Goal: Task Accomplishment & Management: Manage account settings

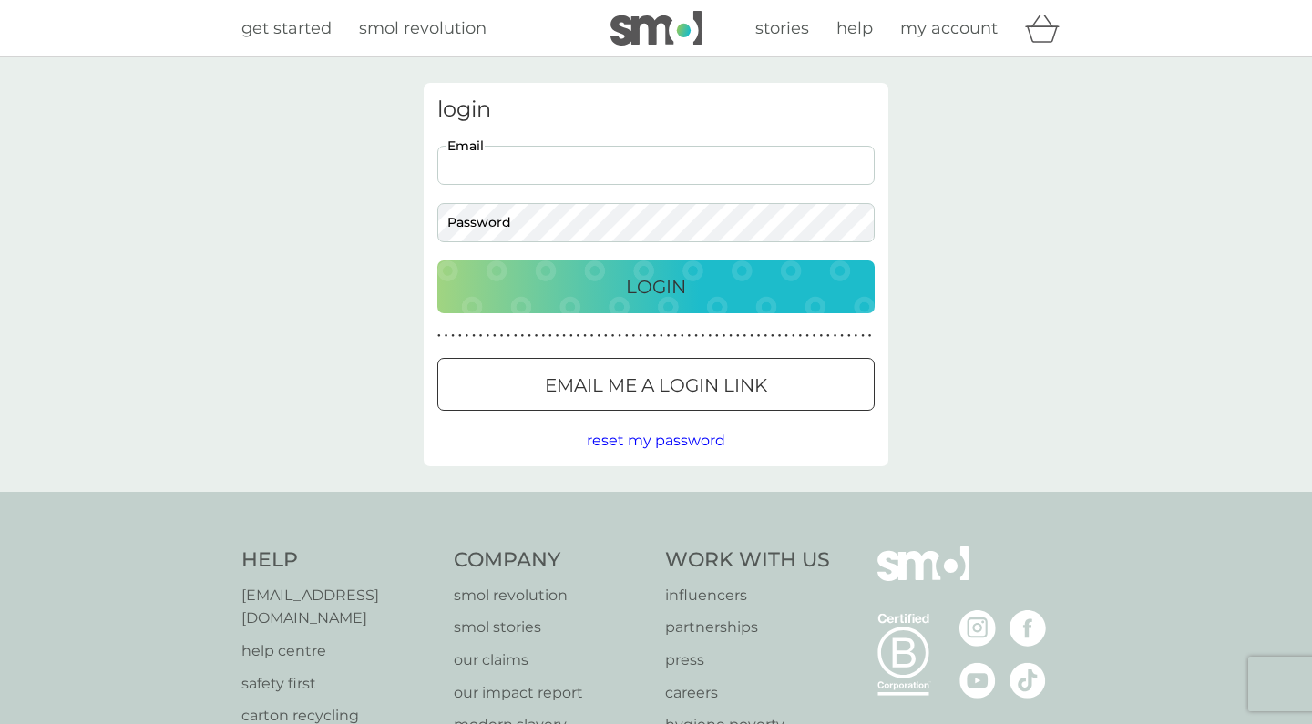
click at [580, 165] on input "Email" at bounding box center [655, 165] width 437 height 39
type input "[EMAIL_ADDRESS][DOMAIN_NAME]"
click at [656, 286] on button "Login" at bounding box center [655, 287] width 437 height 53
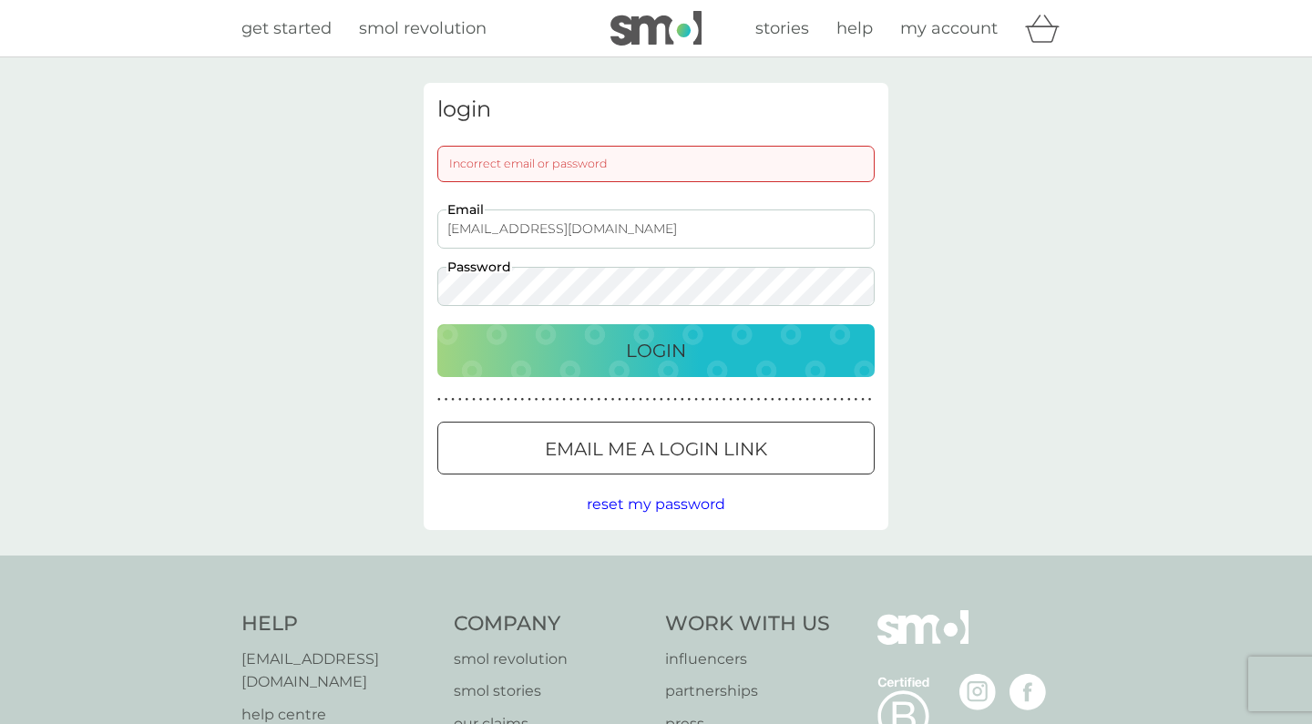
click at [532, 221] on input "[EMAIL_ADDRESS][DOMAIN_NAME]" at bounding box center [655, 229] width 437 height 39
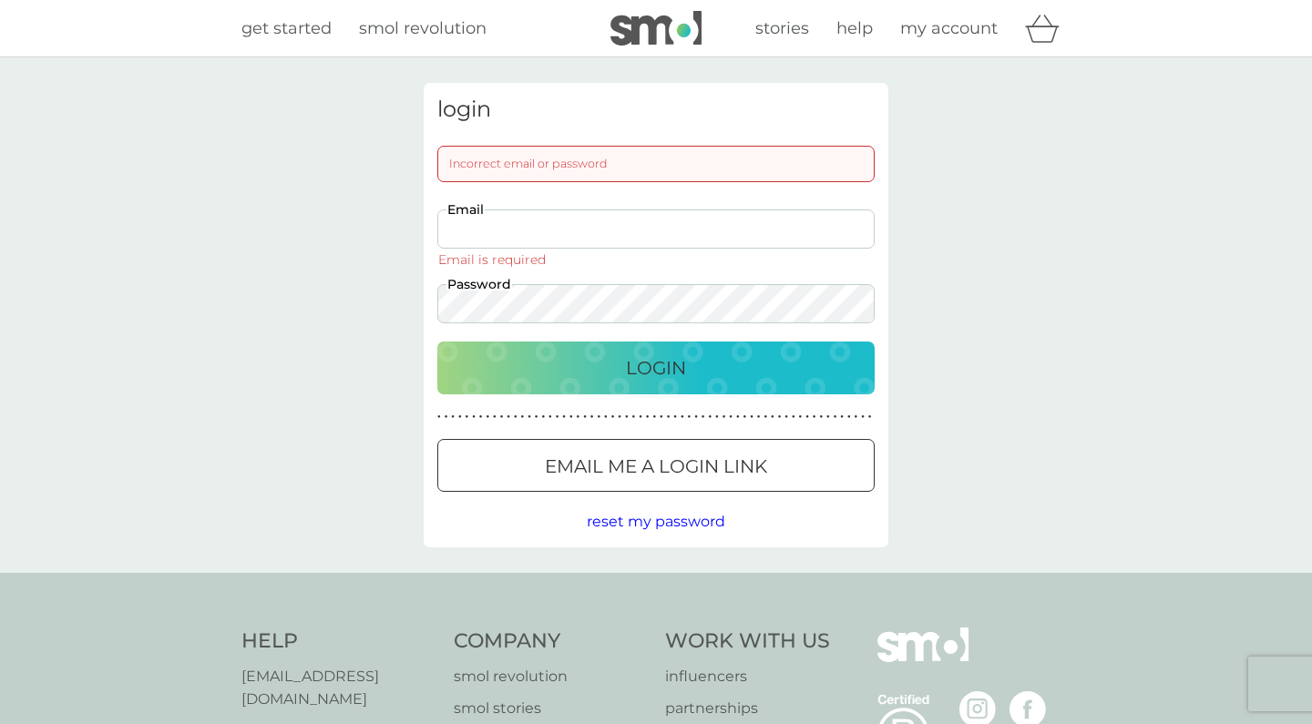
click at [619, 525] on span "reset my password" at bounding box center [656, 521] width 139 height 17
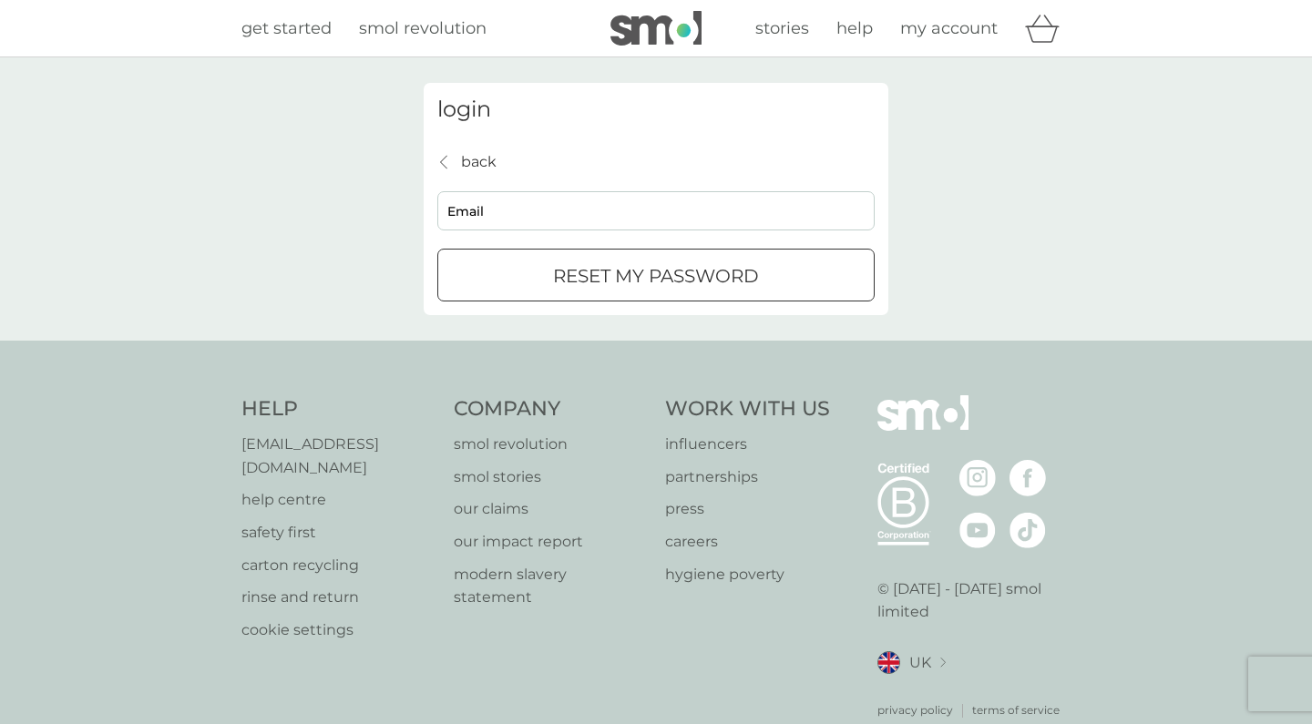
click at [587, 210] on input "Email" at bounding box center [655, 210] width 437 height 39
paste input "[EMAIL_ADDRESS][DOMAIN_NAME]"
type input "[EMAIL_ADDRESS][DOMAIN_NAME]"
click at [599, 274] on p "reset my password" at bounding box center [656, 276] width 206 height 29
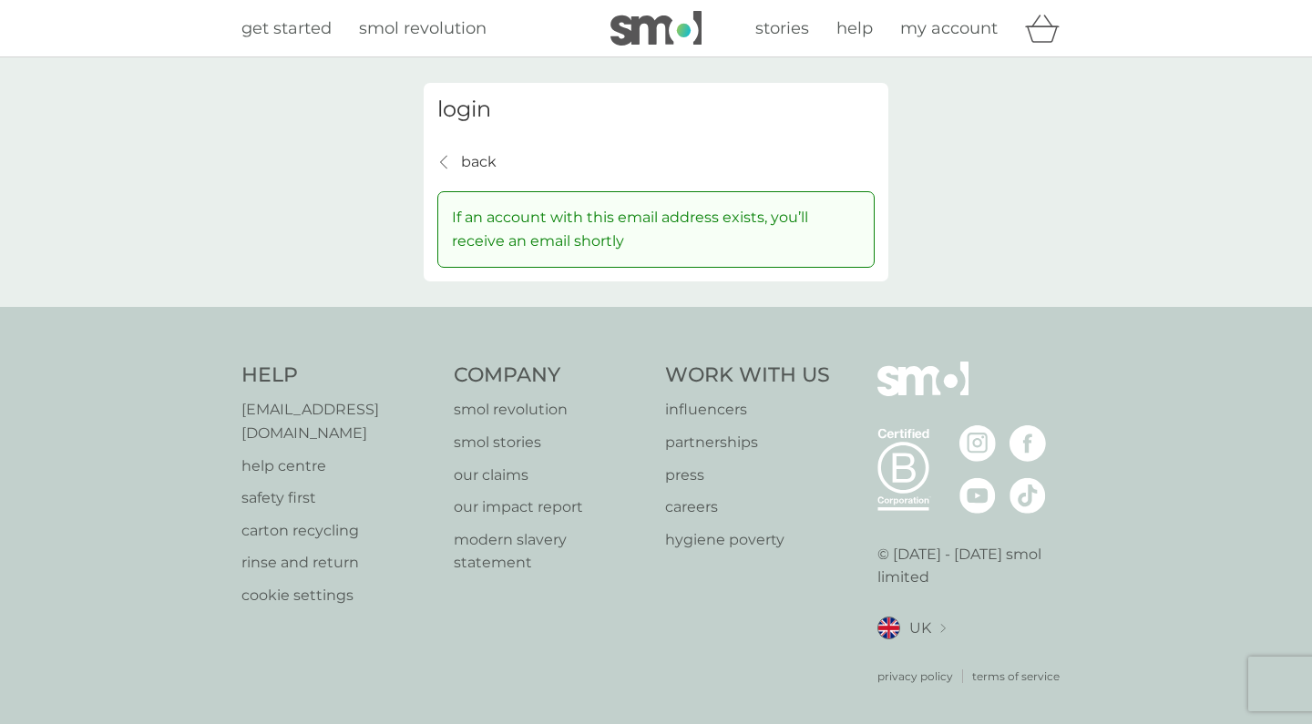
click at [468, 162] on p "back" at bounding box center [479, 162] width 36 height 24
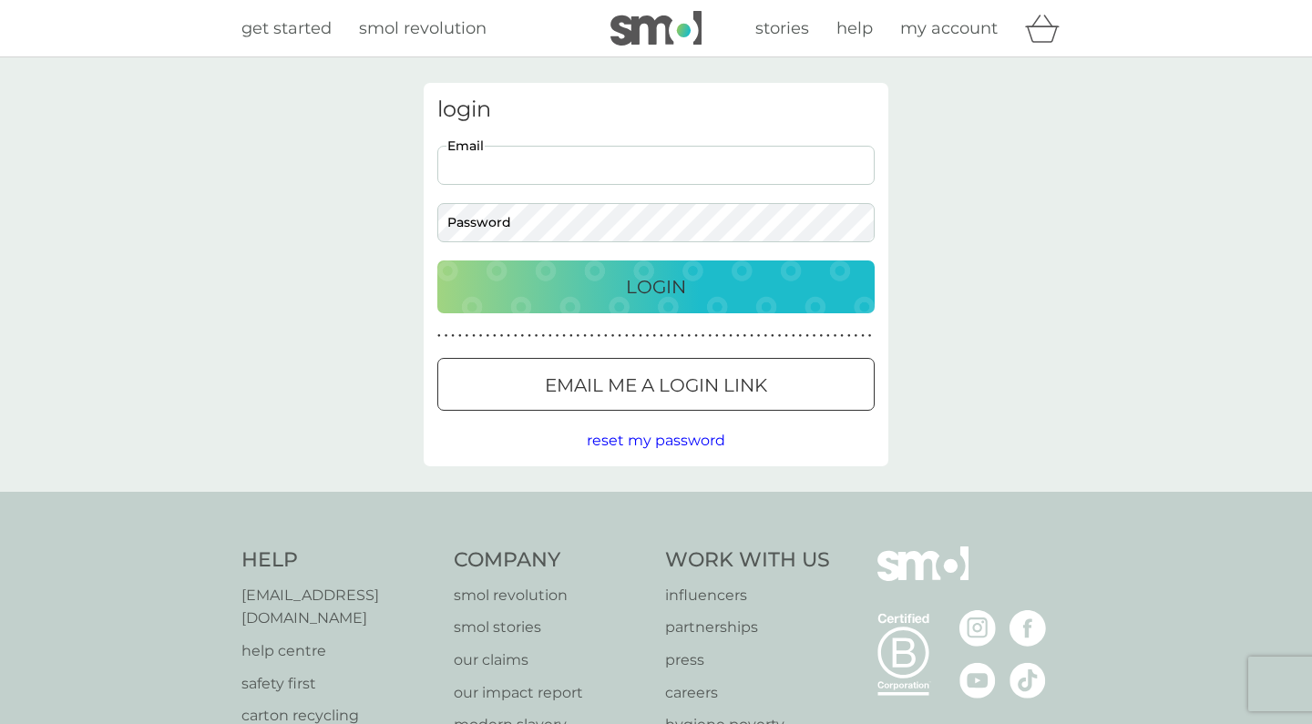
type input "d"
paste input "[EMAIL_ADDRESS][DOMAIN_NAME]"
type input "[EMAIL_ADDRESS][DOMAIN_NAME]"
click at [628, 302] on button "Login" at bounding box center [655, 287] width 437 height 53
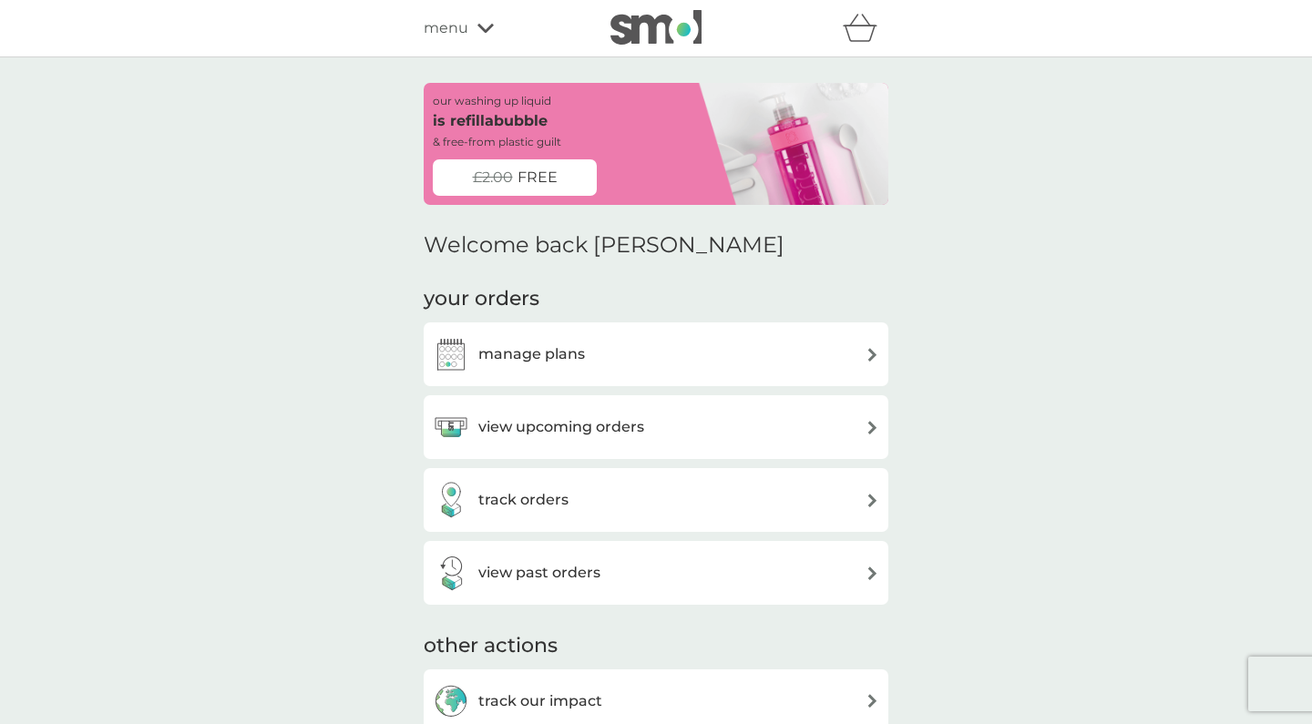
scroll to position [159, 0]
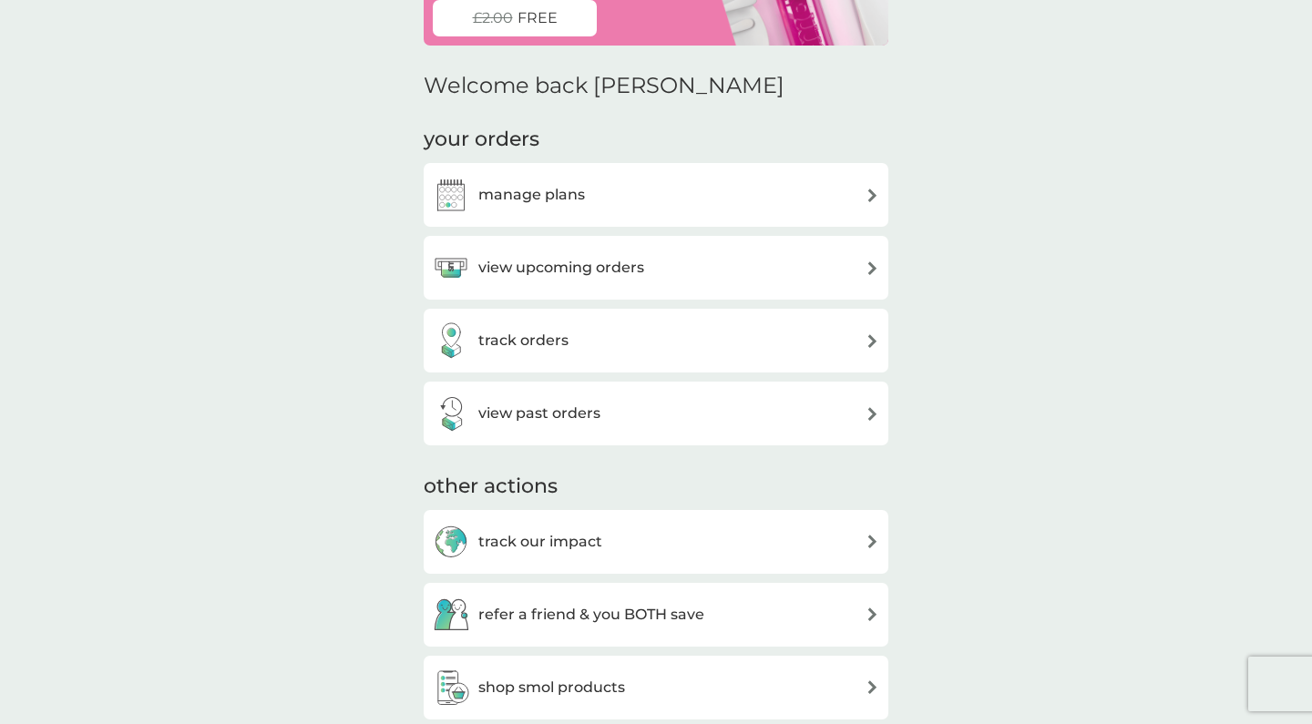
click at [531, 266] on h3 "view upcoming orders" at bounding box center [561, 268] width 166 height 24
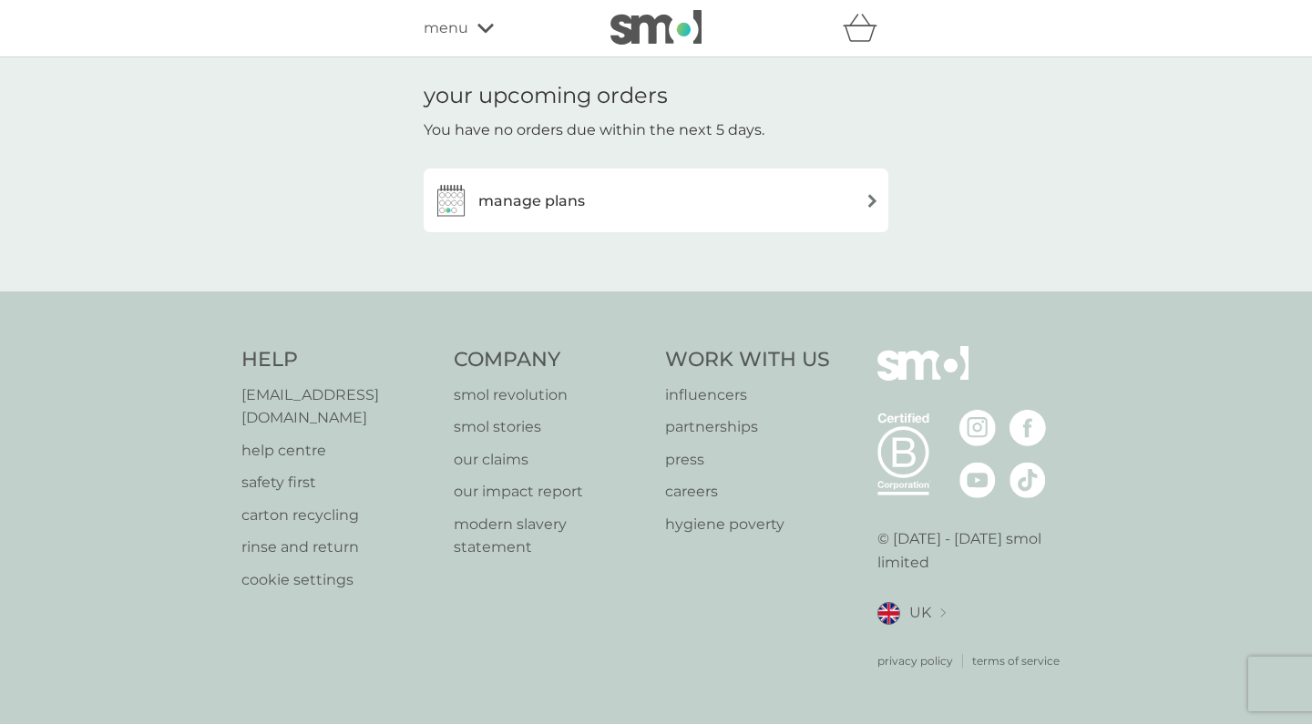
click at [522, 196] on h3 "manage plans" at bounding box center [531, 202] width 107 height 24
click at [467, 24] on span "menu" at bounding box center [446, 28] width 45 height 24
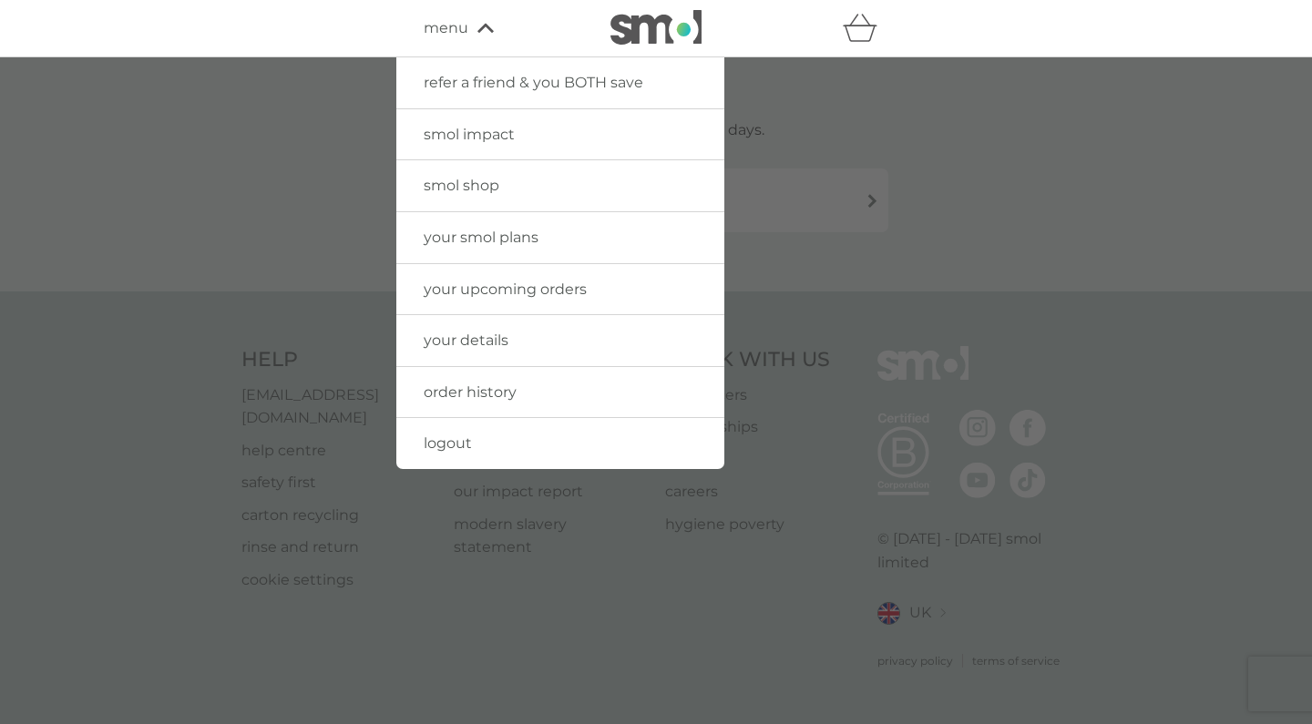
click at [466, 392] on span "order history" at bounding box center [470, 392] width 93 height 17
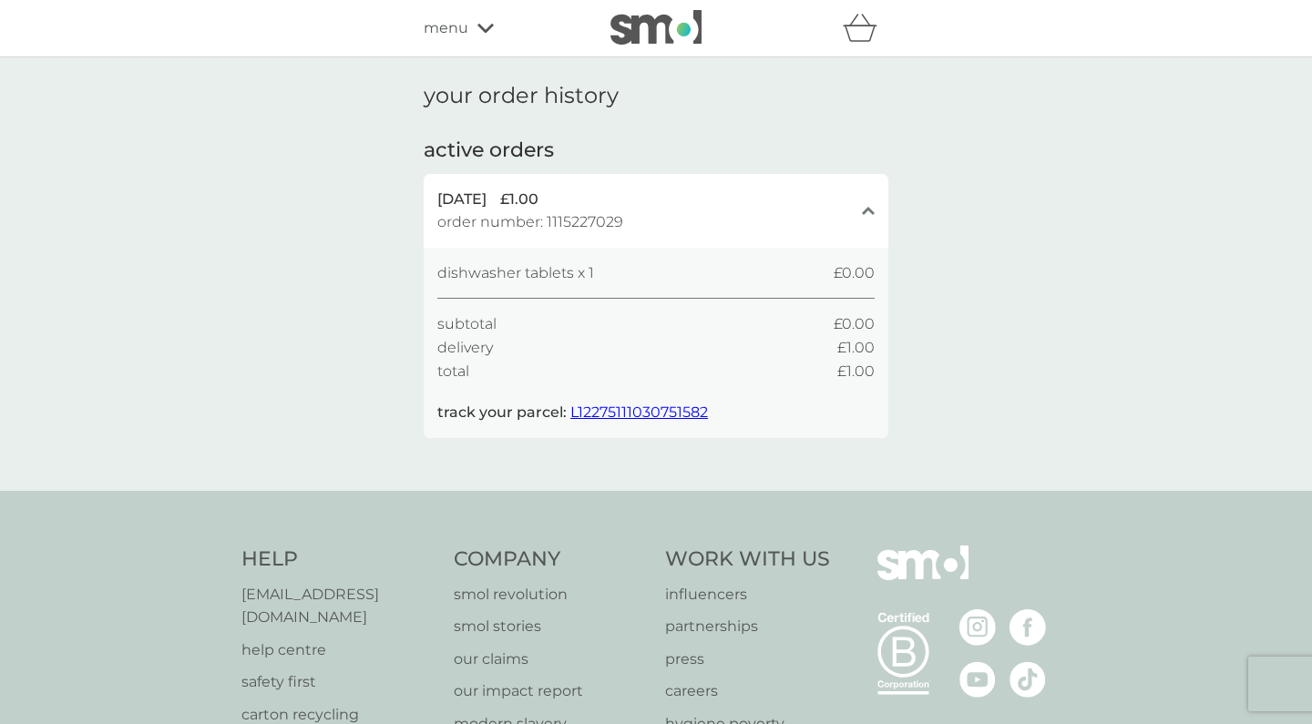
click at [682, 408] on span "L12275111030751582" at bounding box center [639, 412] width 138 height 17
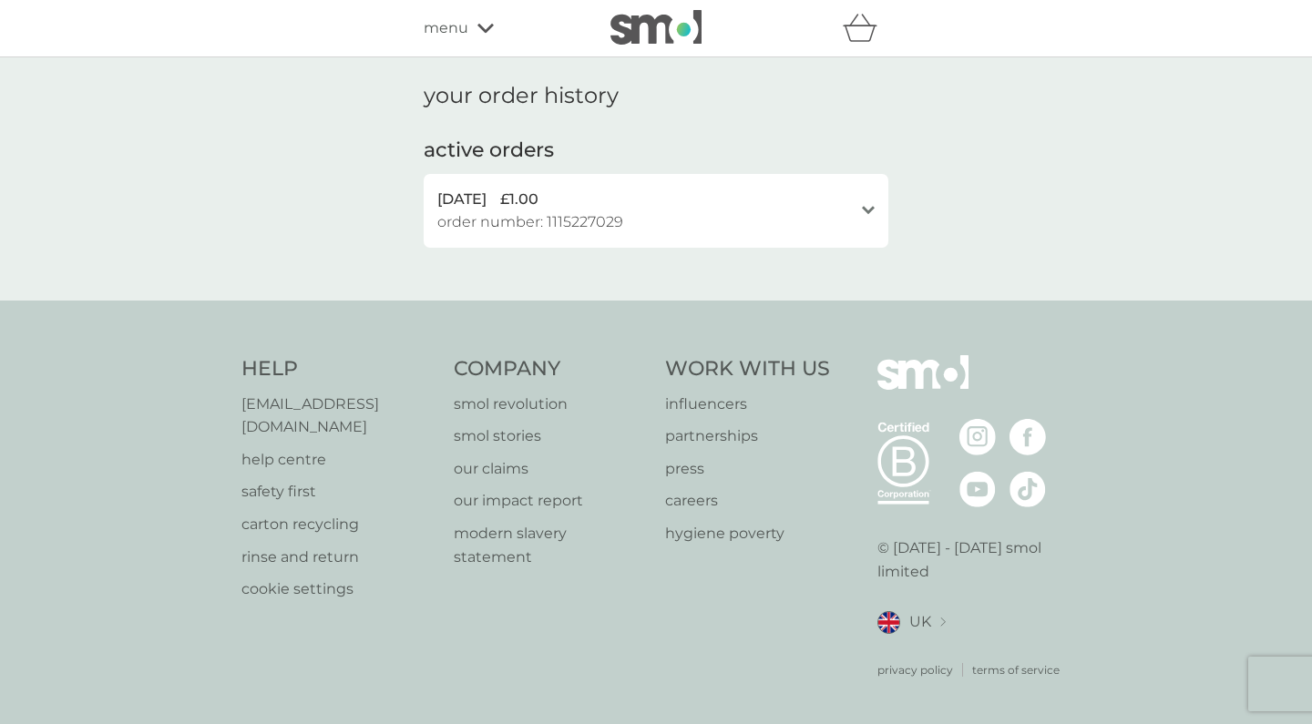
click at [539, 195] on span "£1.00" at bounding box center [519, 200] width 38 height 24
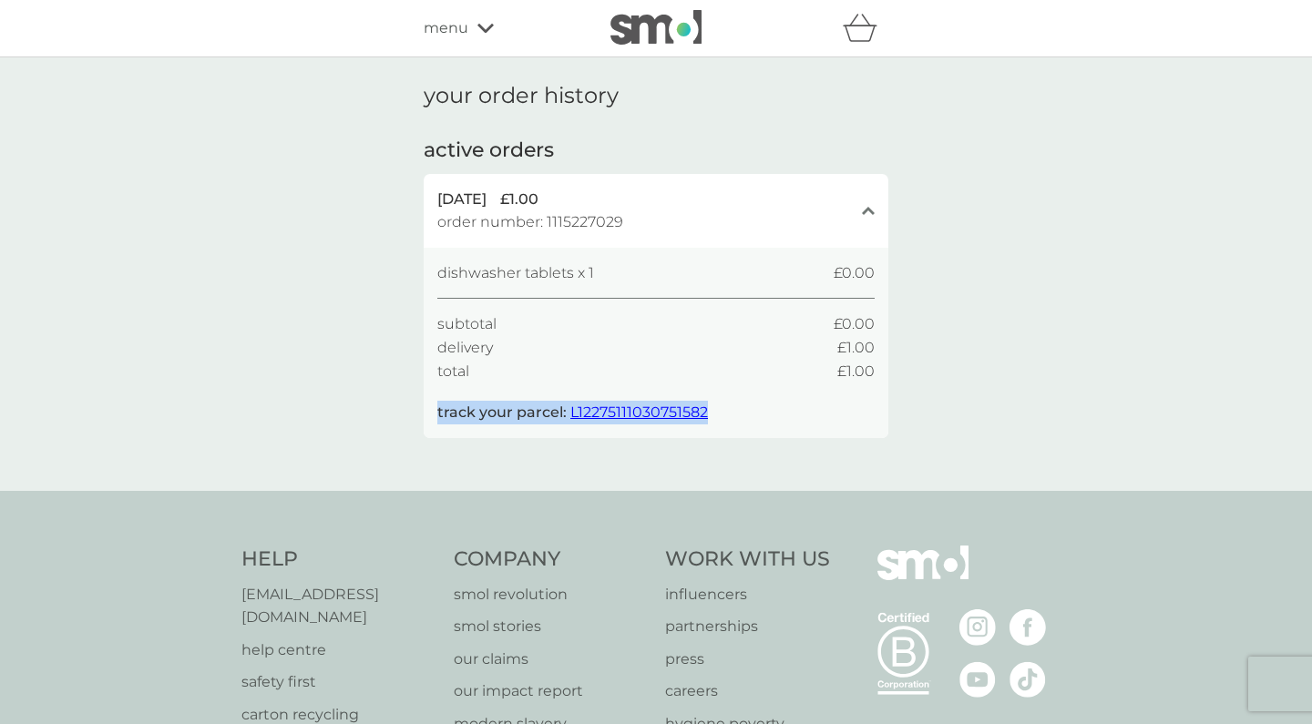
drag, startPoint x: 439, startPoint y: 405, endPoint x: 726, endPoint y: 412, distance: 287.1
click at [726, 412] on div "dishwasher tablets x 1 £0.00 subtotal £0.00 delivery £1.00 total £1.00 track yo…" at bounding box center [655, 343] width 437 height 163
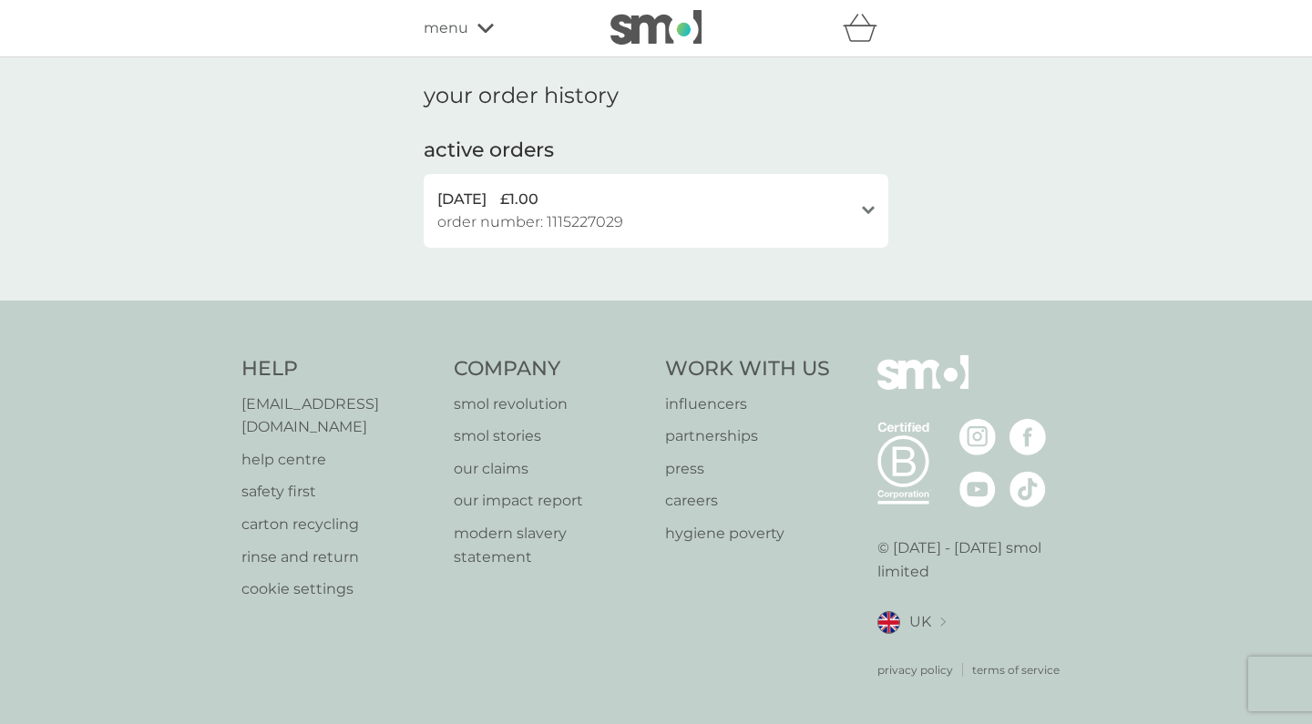
click at [508, 213] on span "order number: 1115227029" at bounding box center [530, 222] width 186 height 24
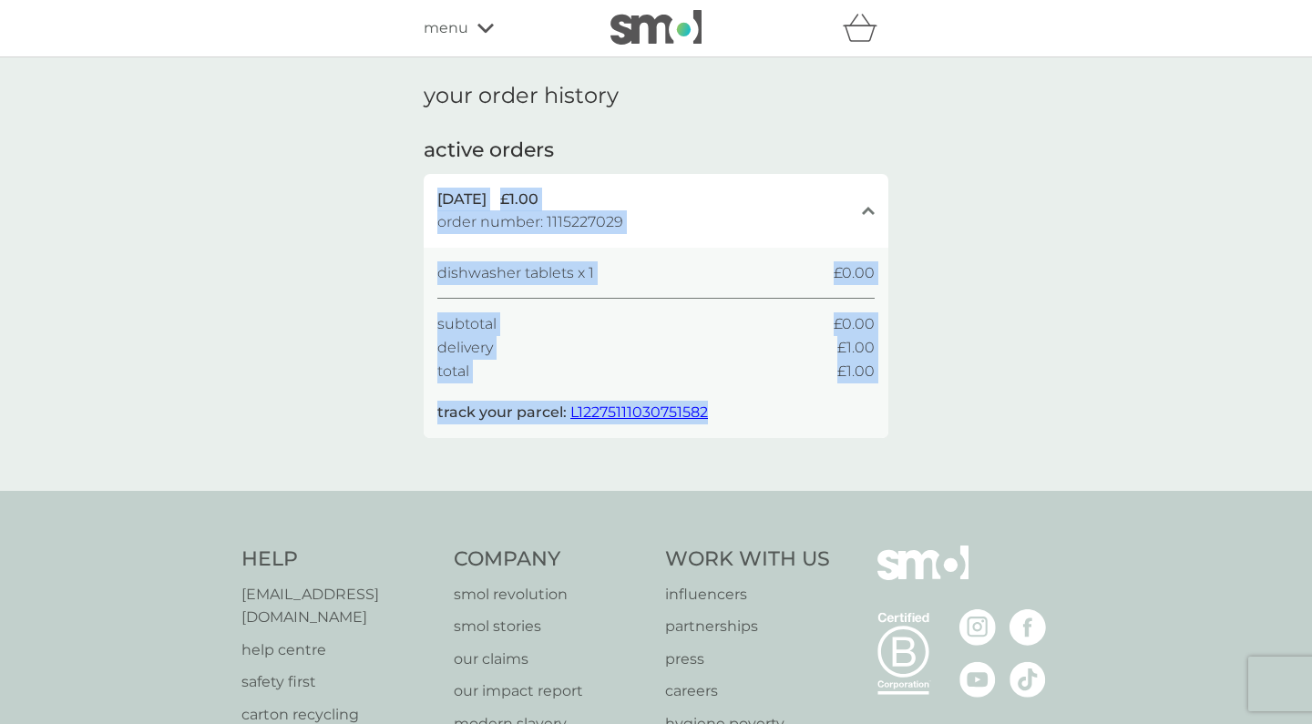
drag, startPoint x: 436, startPoint y: 196, endPoint x: 711, endPoint y: 406, distance: 345.7
click at [711, 406] on div "[DATE] £1.00 order number: 1115227029 close dishwasher tablets x 1 £0.00 subtot…" at bounding box center [656, 306] width 465 height 264
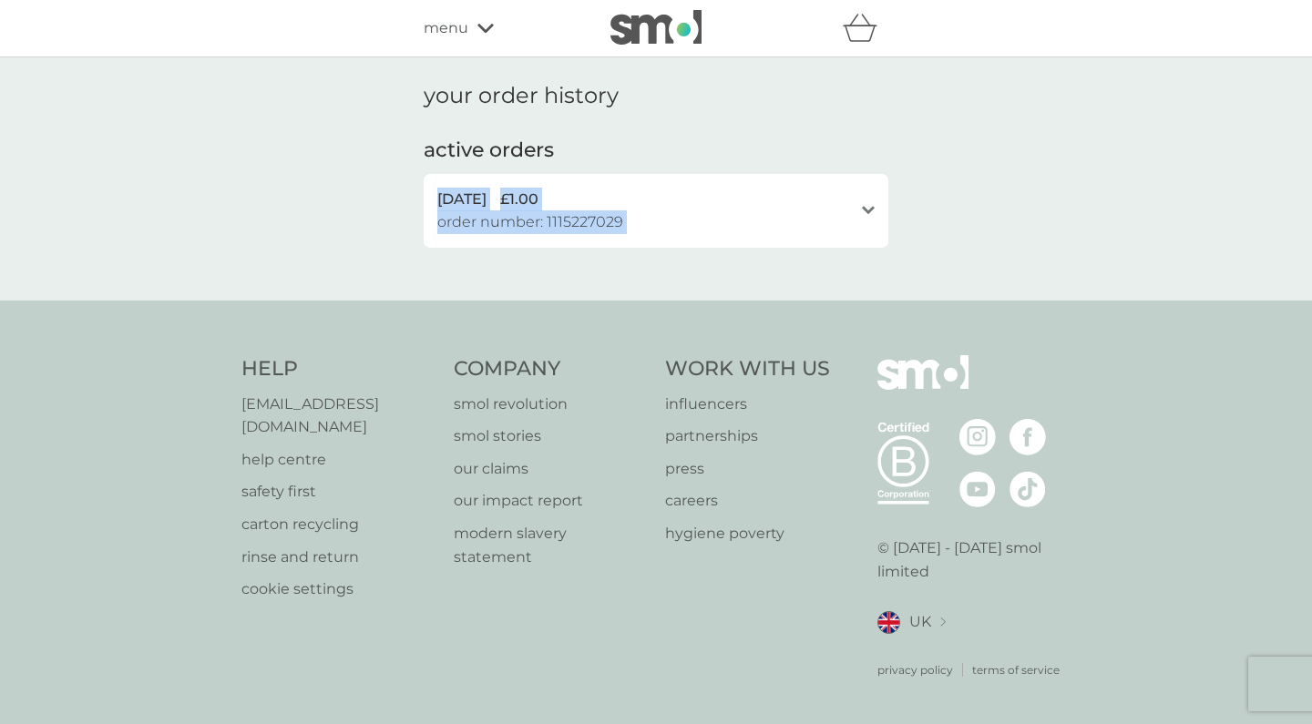
click at [662, 207] on div "[DATE] £1.00" at bounding box center [645, 200] width 416 height 24
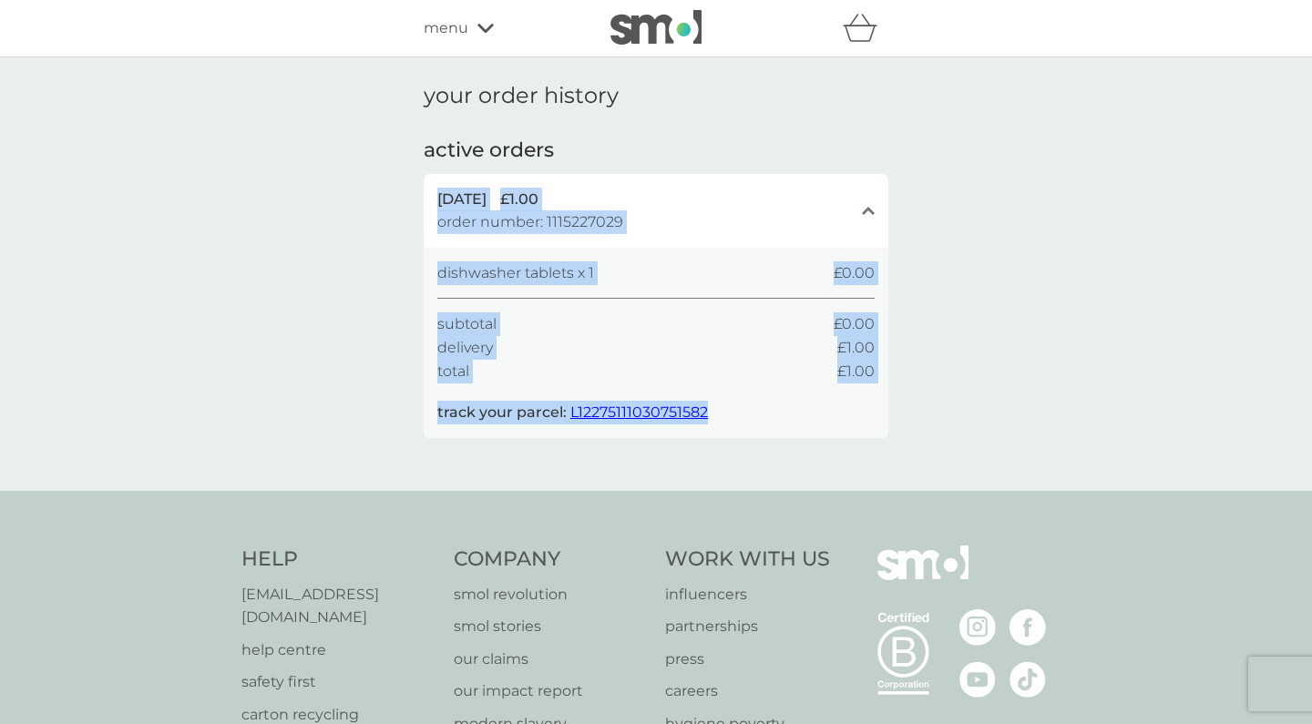
drag, startPoint x: 724, startPoint y: 403, endPoint x: 438, endPoint y: 201, distance: 349.9
click at [438, 201] on div "[DATE] £1.00 order number: 1115227029 close dishwasher tablets x 1 £0.00 subtot…" at bounding box center [656, 306] width 465 height 264
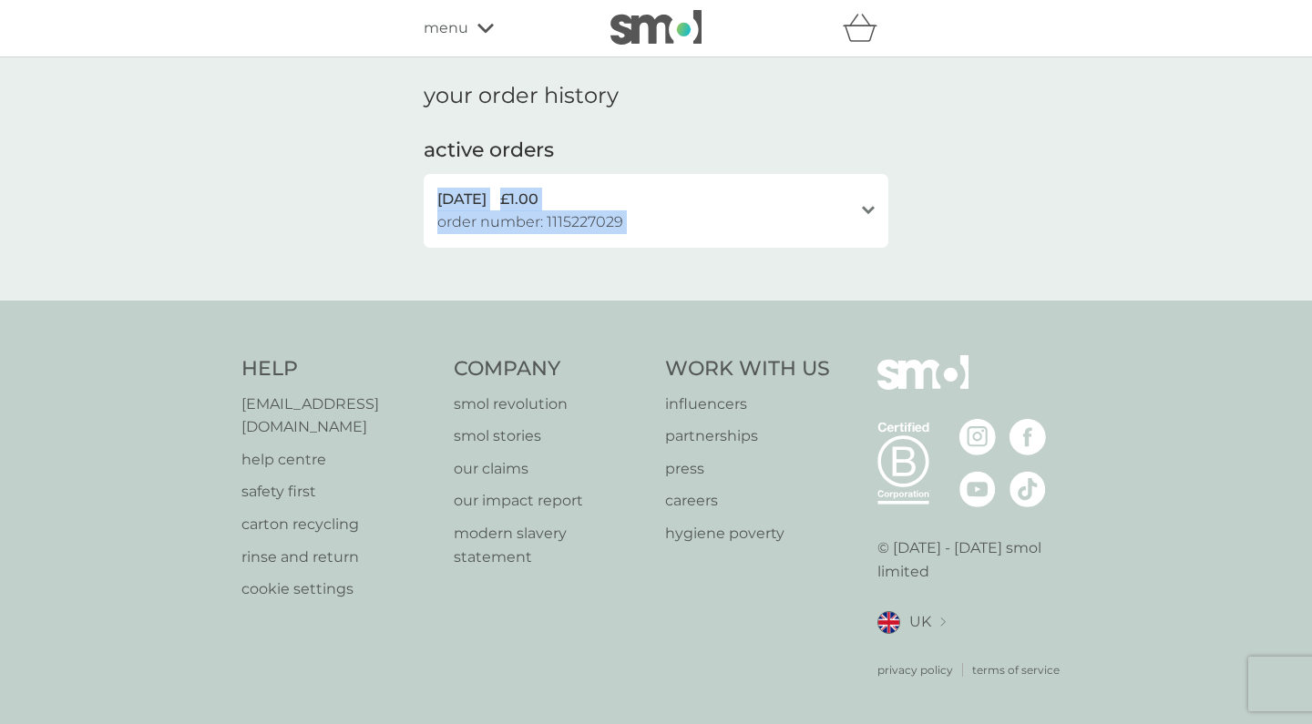
click at [438, 200] on span "[DATE]" at bounding box center [461, 200] width 49 height 24
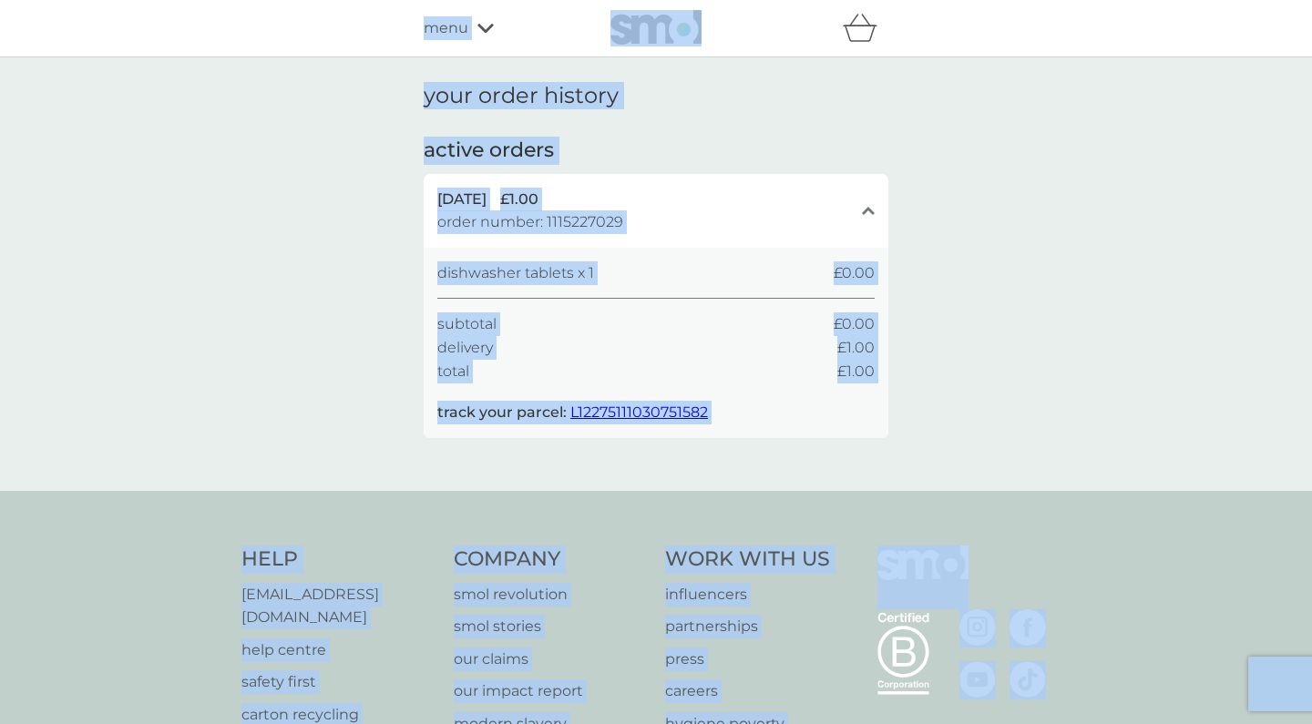
click at [362, 204] on div "your order history active orders [DATE] £1.00 order number: 1115227029 close di…" at bounding box center [656, 274] width 1312 height 434
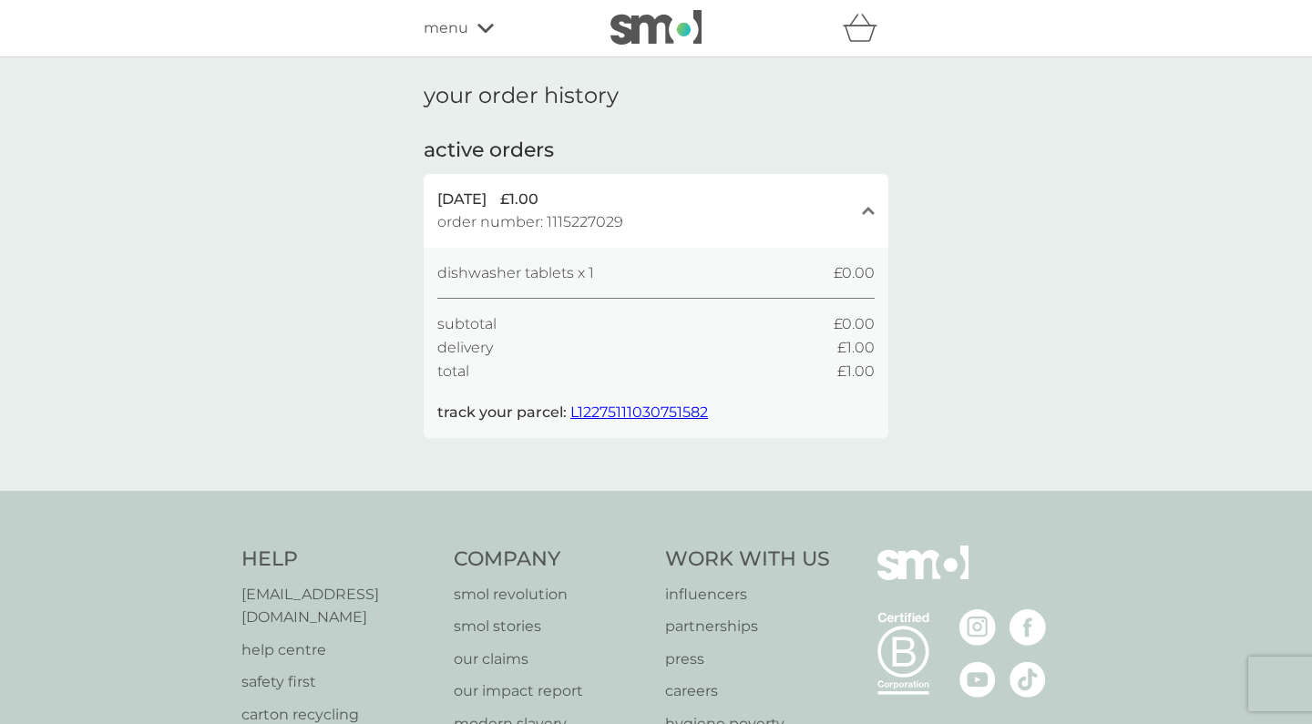
click at [469, 25] on div "menu" at bounding box center [501, 28] width 155 height 24
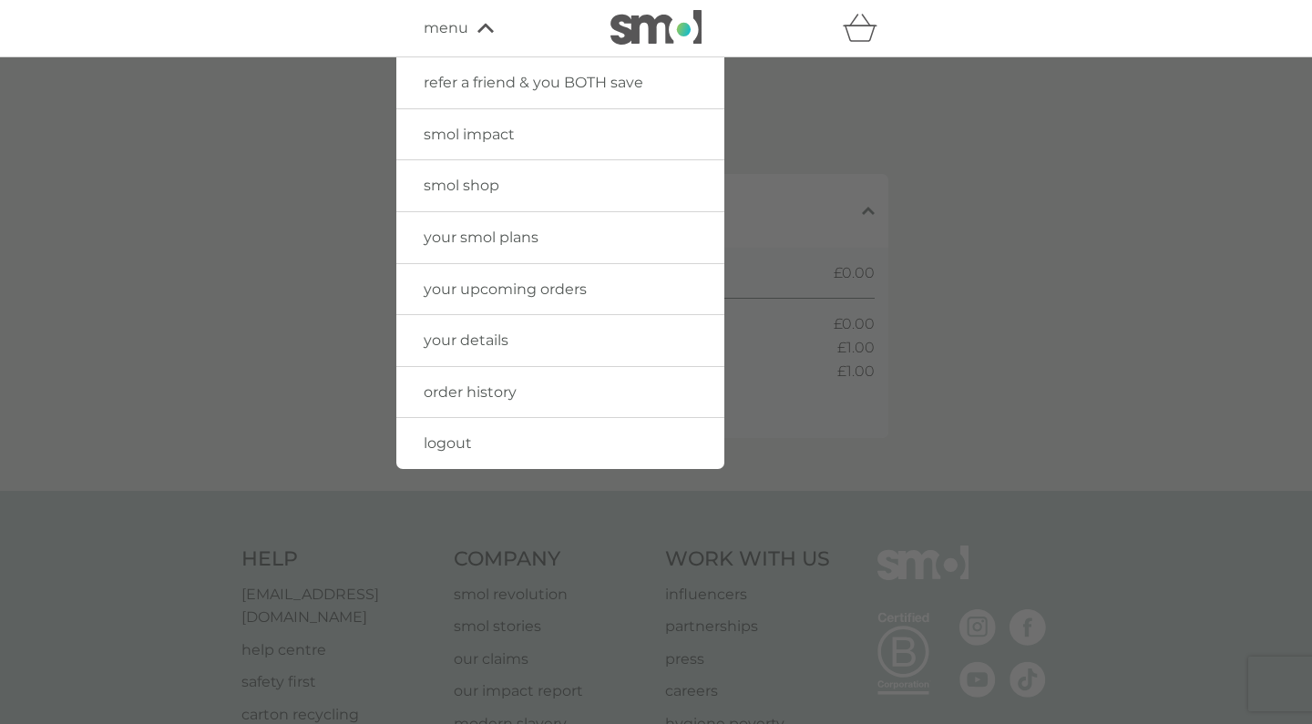
click at [477, 341] on span "your details" at bounding box center [466, 340] width 85 height 17
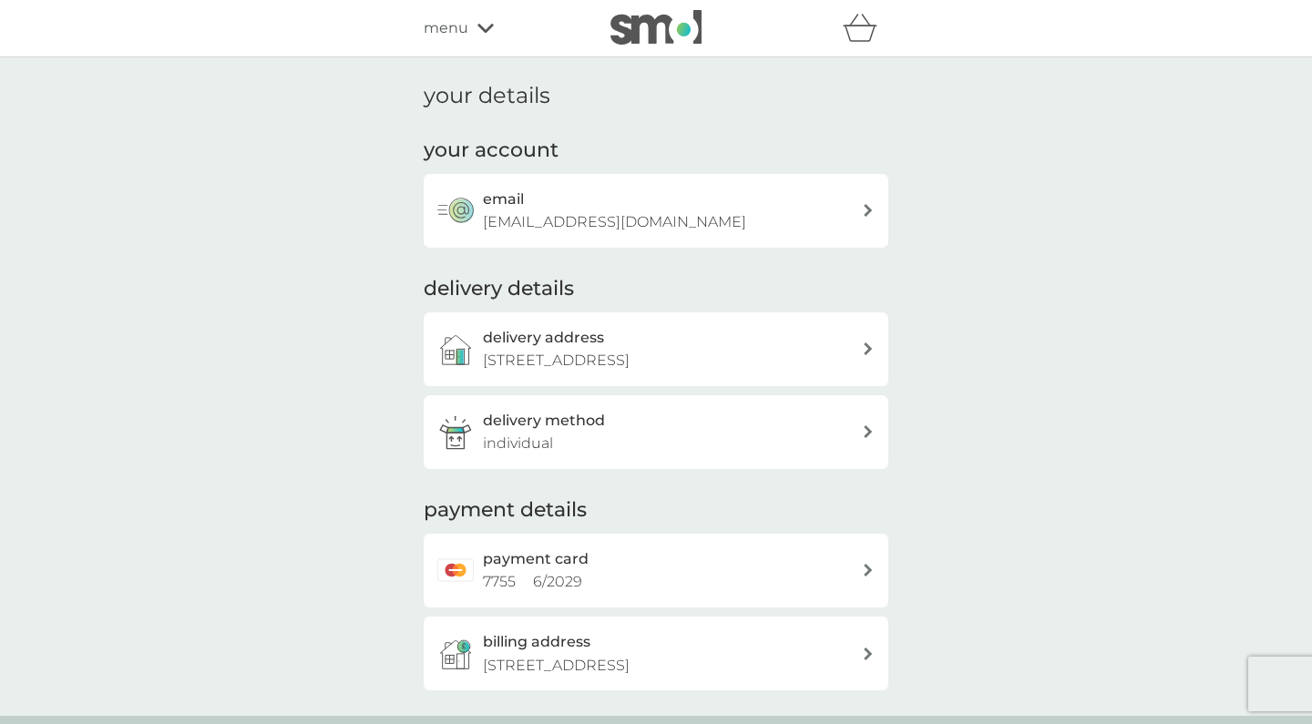
click at [583, 578] on div "payment card 7755 6 / 2029" at bounding box center [672, 571] width 379 height 46
click at [517, 337] on h3 "delivery address" at bounding box center [543, 338] width 121 height 24
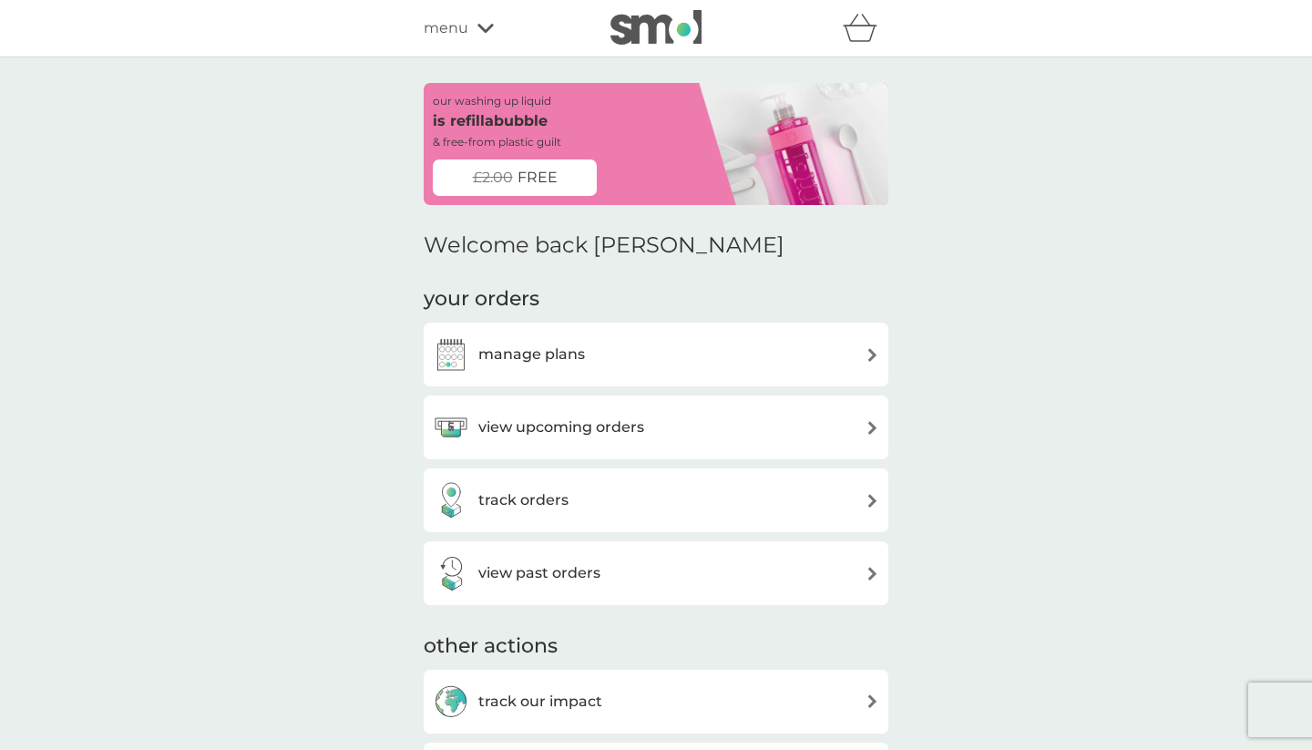
click at [330, 543] on div "our washing up liquid is refillabubble & free-from plastic guilt £2.00 FREE Wel…" at bounding box center [656, 680] width 1312 height 1247
click at [511, 346] on h3 "manage plans" at bounding box center [531, 355] width 107 height 24
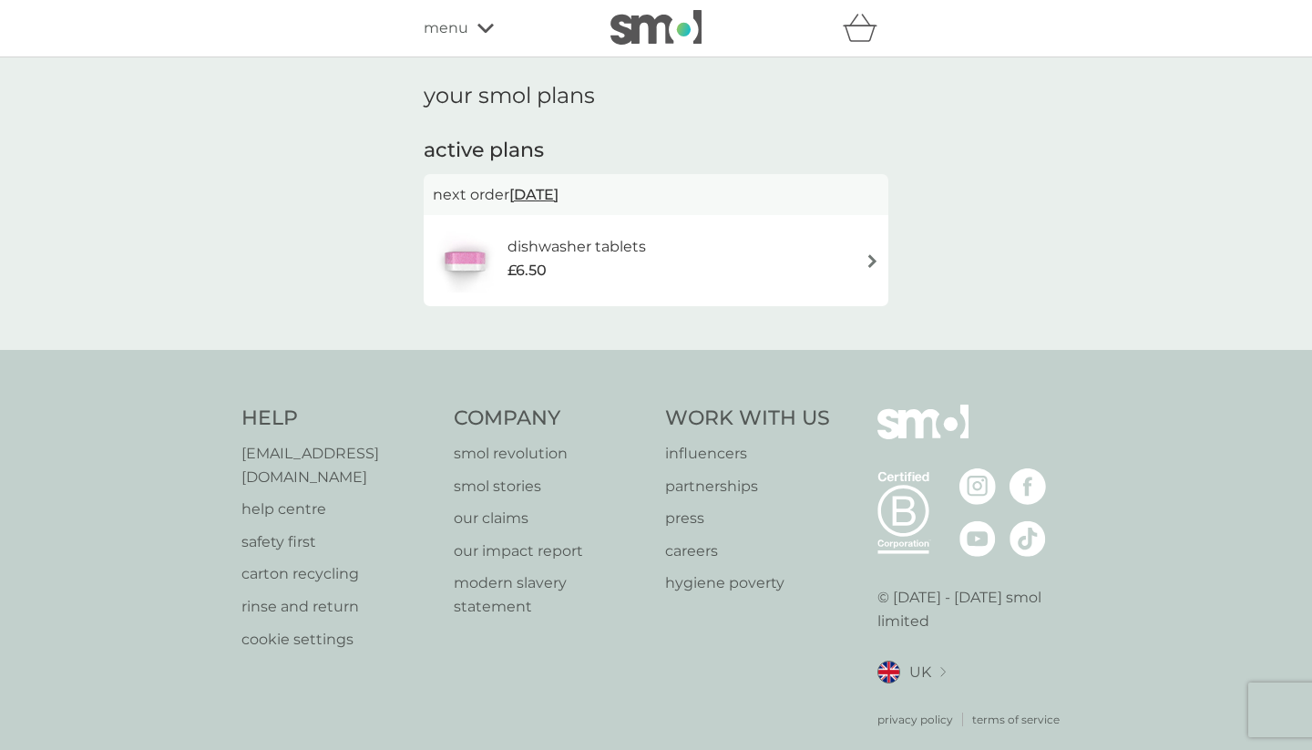
click at [478, 20] on div "menu" at bounding box center [501, 28] width 155 height 24
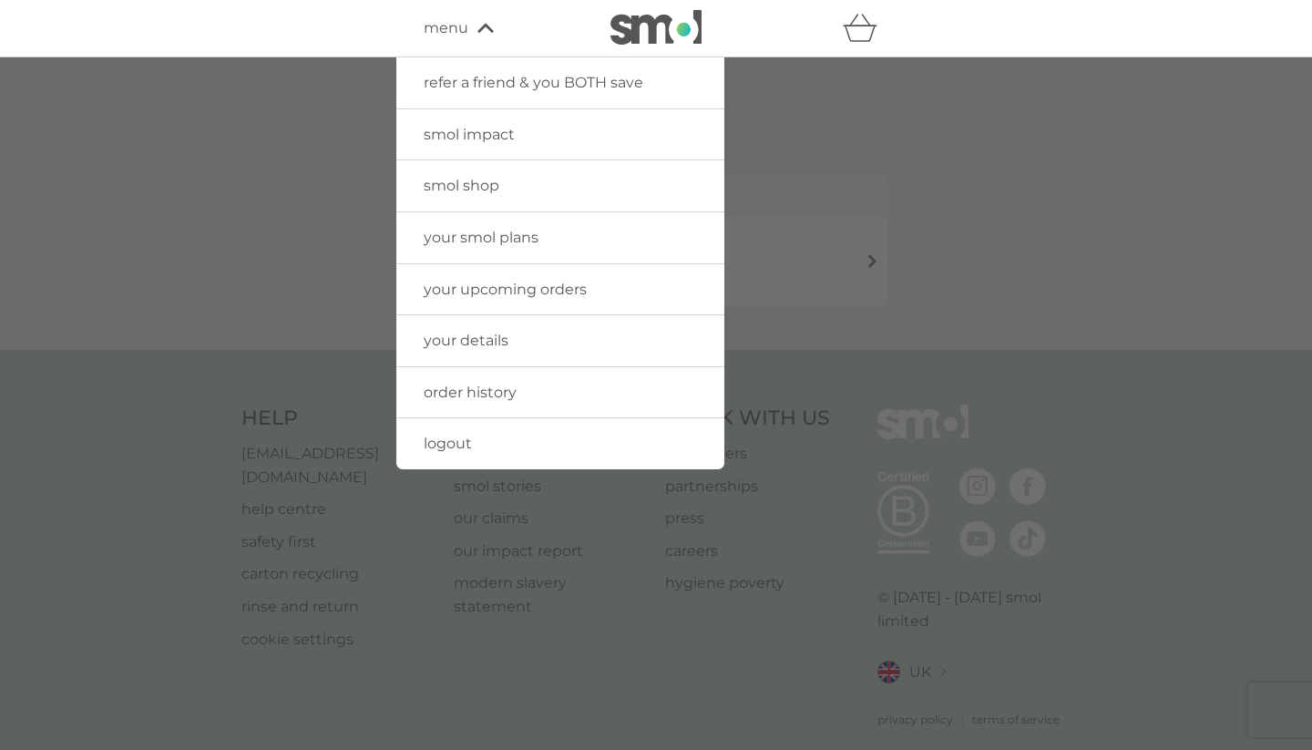
click at [482, 339] on span "your details" at bounding box center [466, 340] width 85 height 17
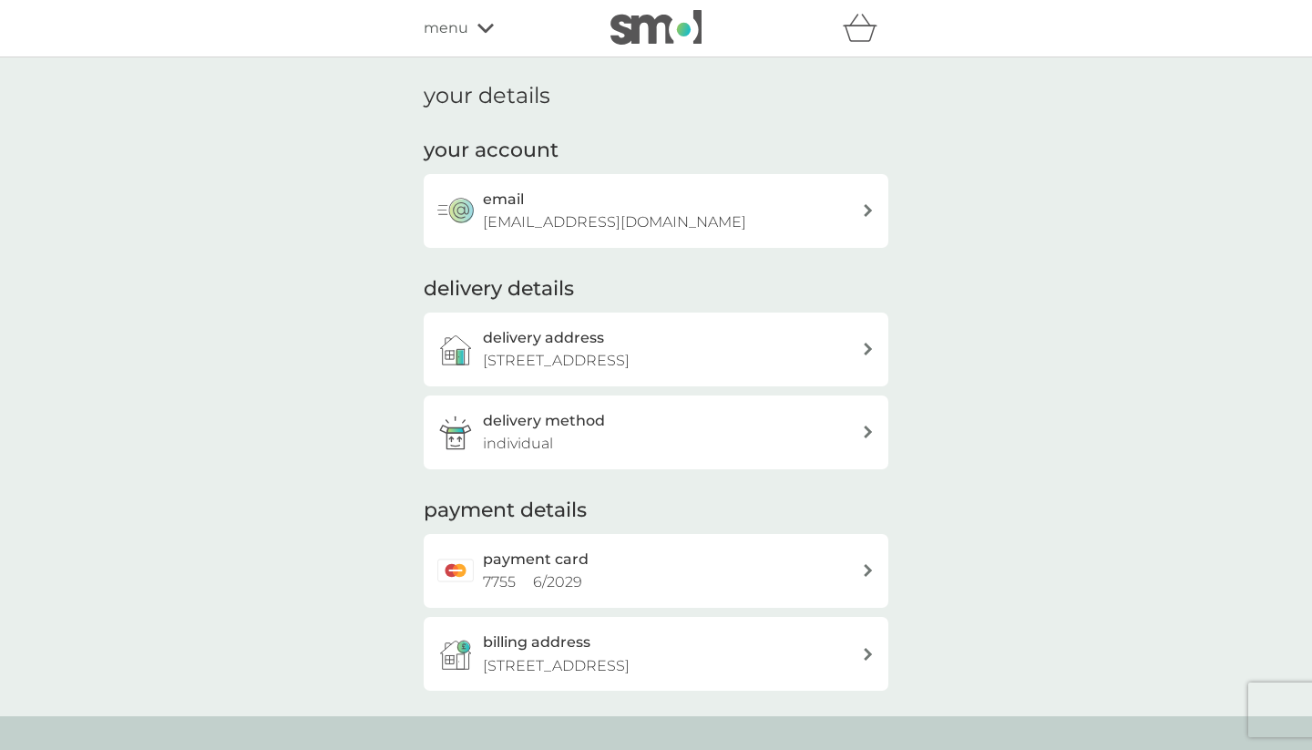
click at [611, 562] on div "payment card 7755 6 / 2029" at bounding box center [672, 571] width 379 height 46
click at [469, 25] on div "menu" at bounding box center [501, 28] width 155 height 24
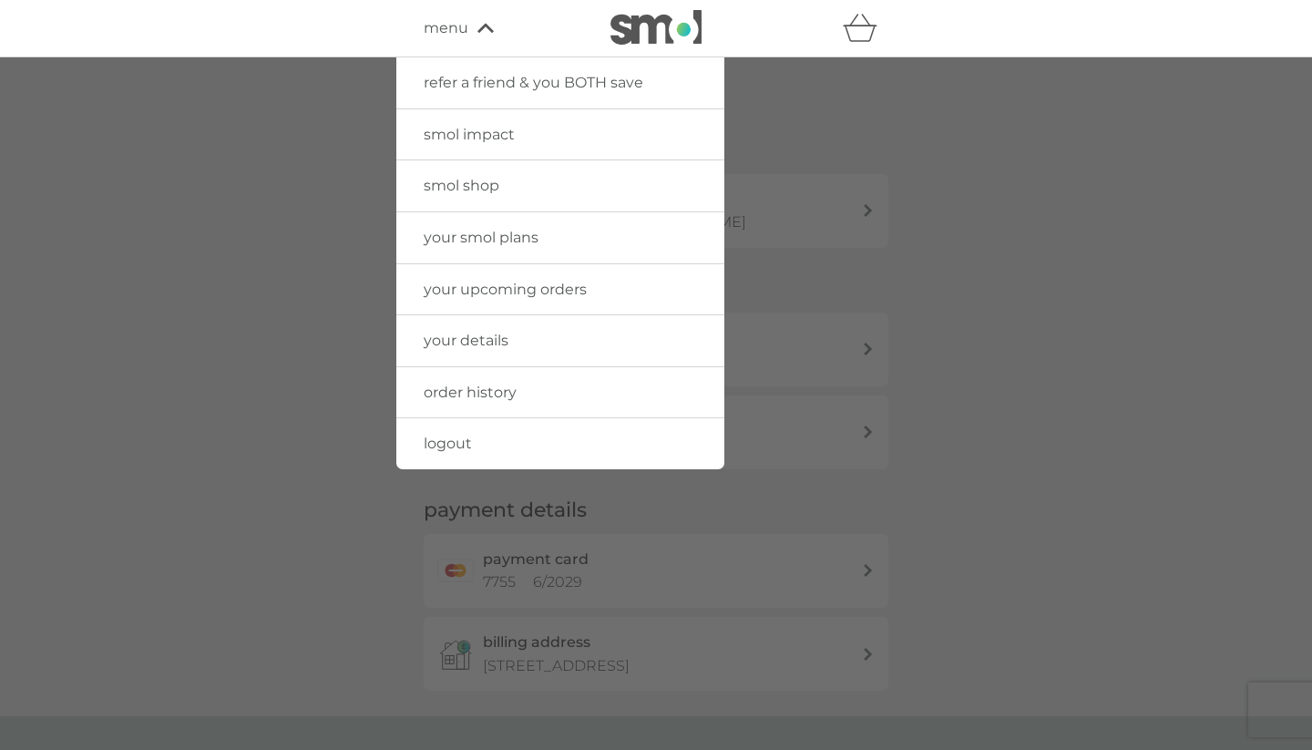
click at [479, 296] on link "your upcoming orders" at bounding box center [560, 289] width 328 height 51
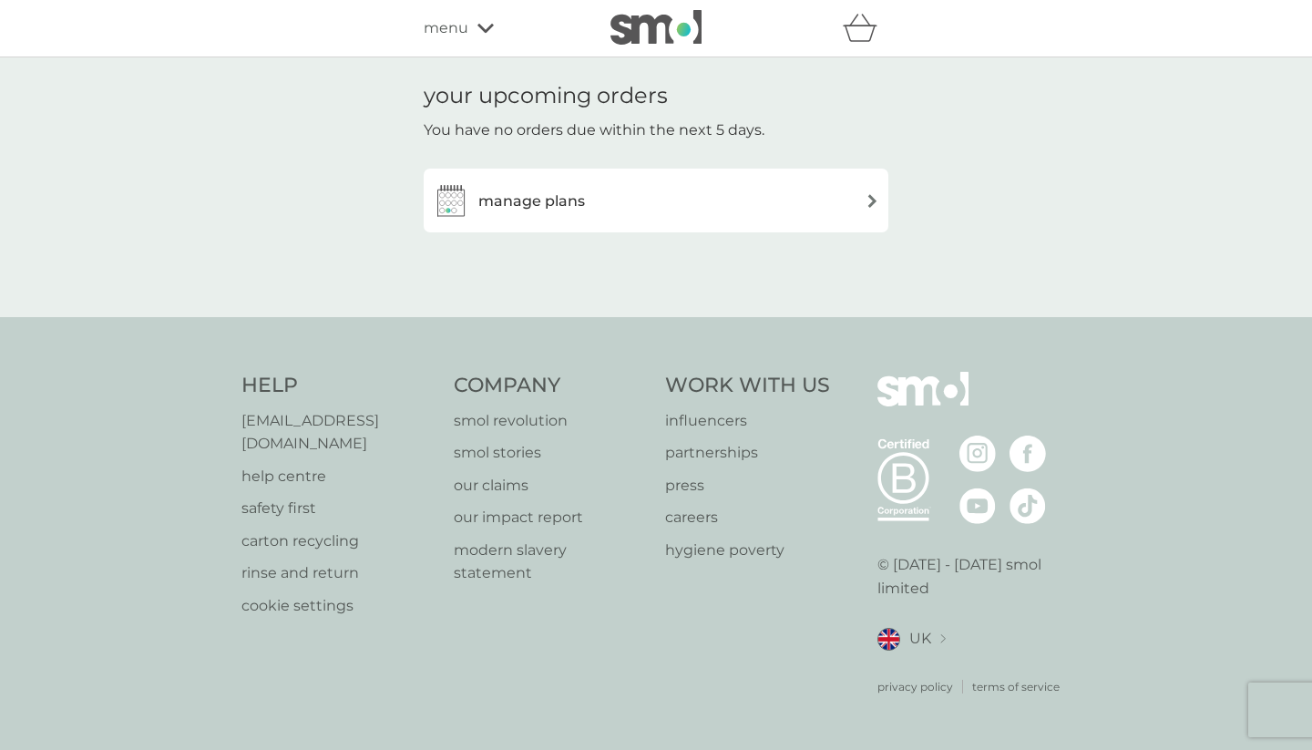
click at [553, 200] on h3 "manage plans" at bounding box center [531, 202] width 107 height 24
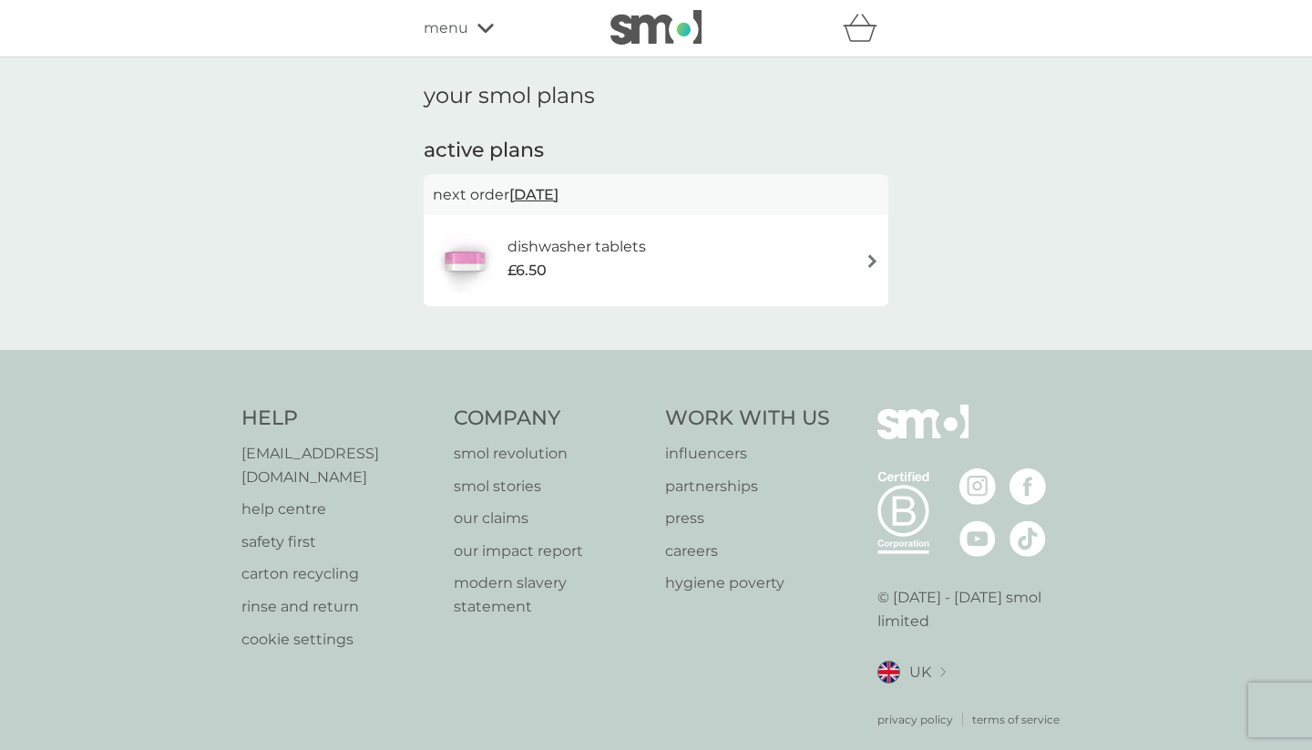
click at [553, 198] on span "[DATE]" at bounding box center [533, 195] width 49 height 36
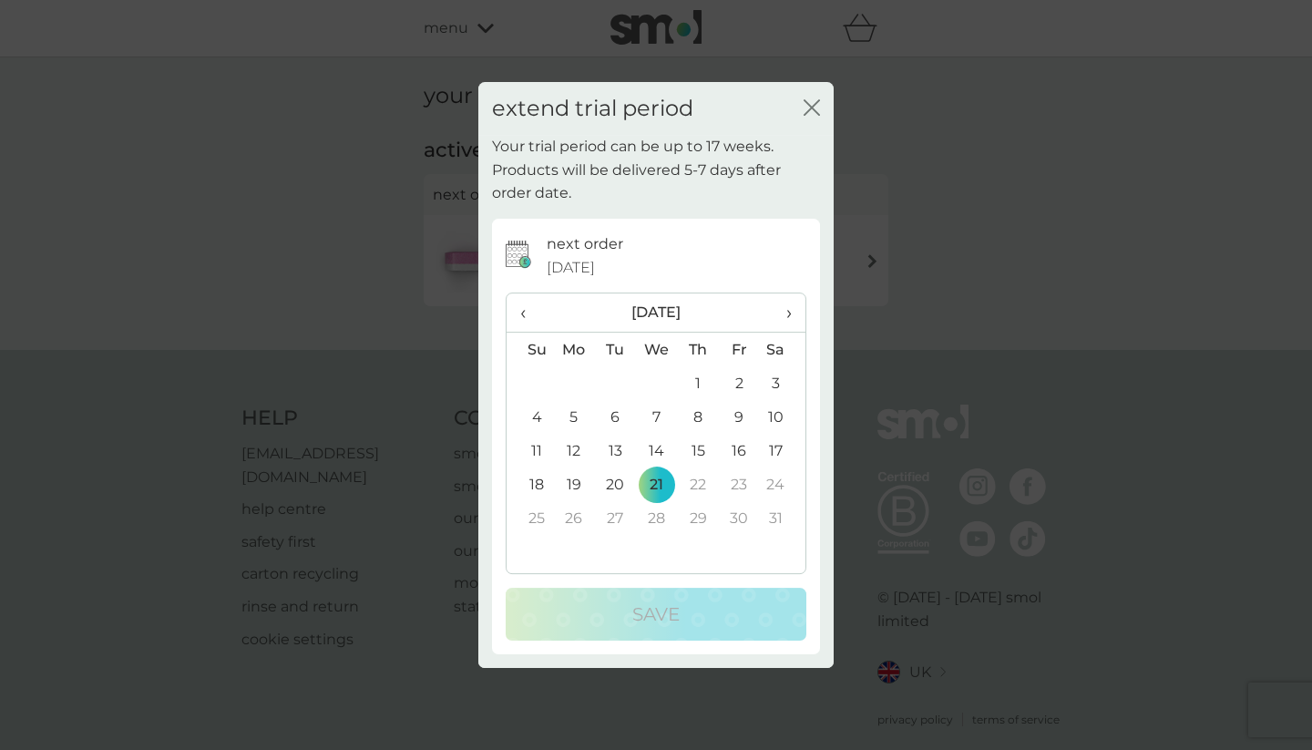
click at [813, 101] on icon "close" at bounding box center [812, 107] width 16 height 16
